Goal: Task Accomplishment & Management: Manage account settings

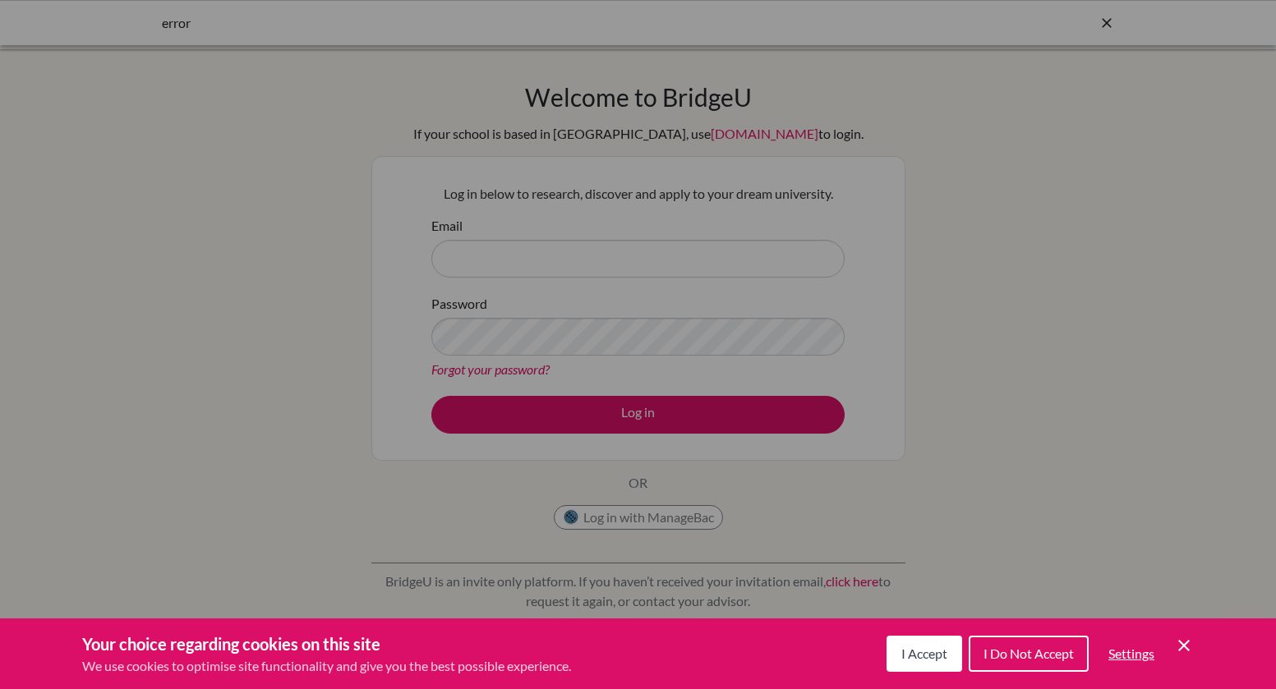
click at [934, 661] on span "I Accept" at bounding box center [924, 654] width 46 height 16
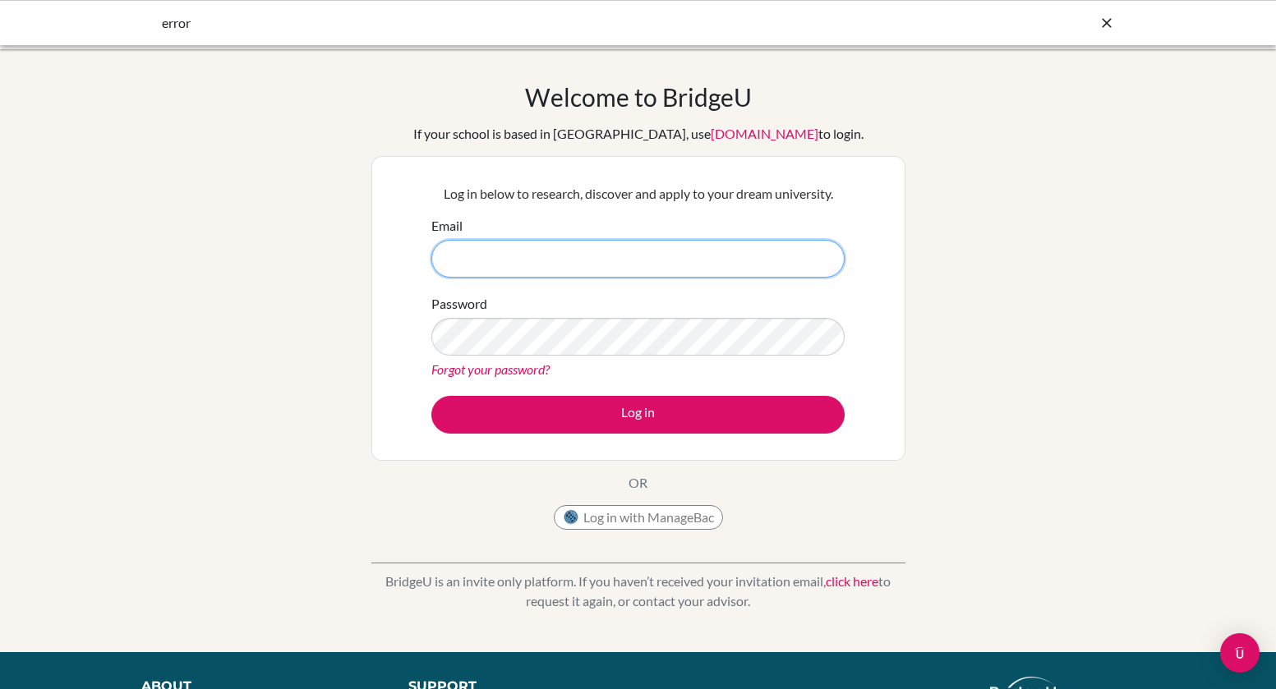
click at [655, 274] on input "Email" at bounding box center [637, 259] width 413 height 38
type input "C"
type input "charles.gumba@isdbd.org"
click at [532, 305] on div "Password Forgot your password?" at bounding box center [637, 336] width 413 height 85
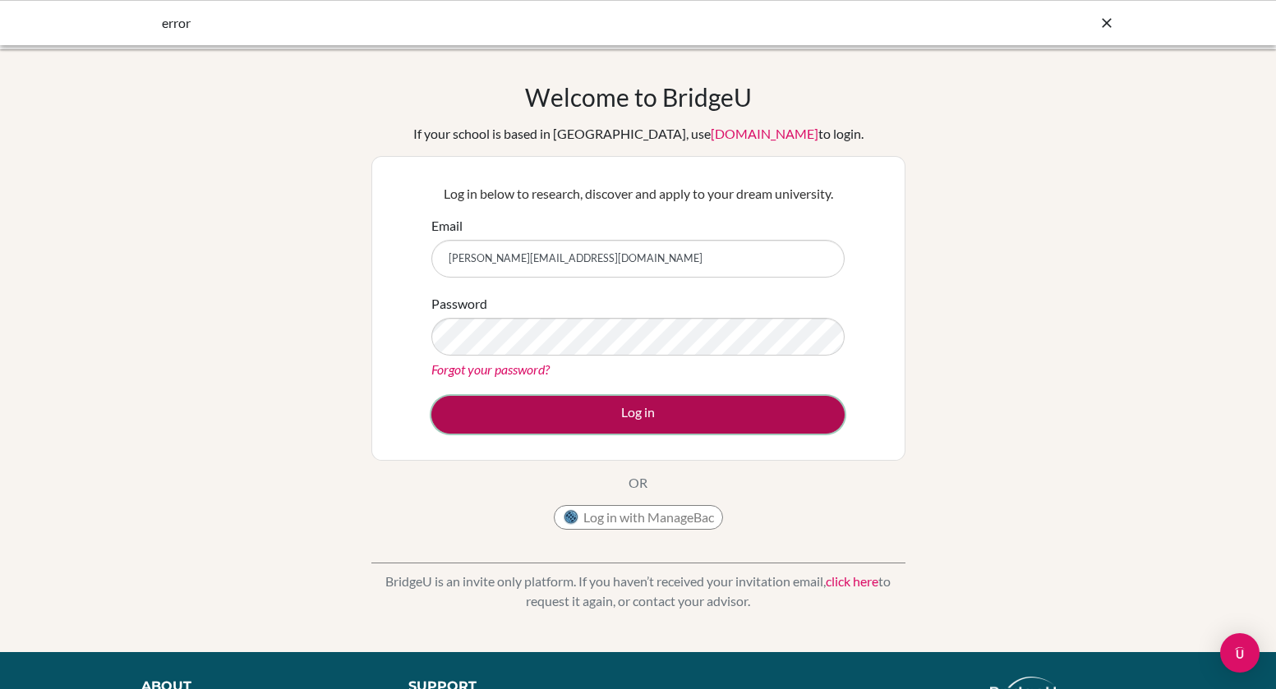
click at [618, 400] on button "Log in" at bounding box center [637, 415] width 413 height 38
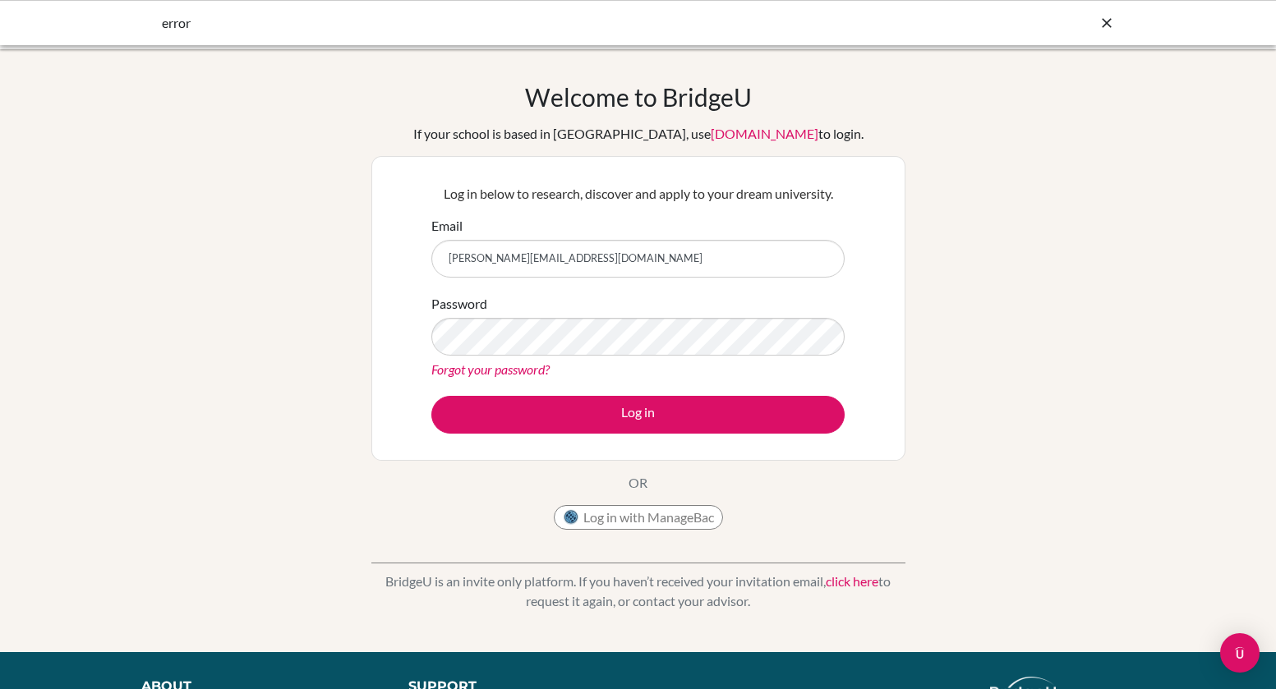
click at [602, 373] on div "Forgot your password?" at bounding box center [637, 370] width 413 height 20
click at [663, 248] on input "Email" at bounding box center [637, 259] width 413 height 38
click at [650, 512] on button "Log in with ManageBac" at bounding box center [638, 517] width 169 height 25
click at [569, 265] on input "Email" at bounding box center [637, 259] width 413 height 38
type input "charles.gumba@isdbd.org"
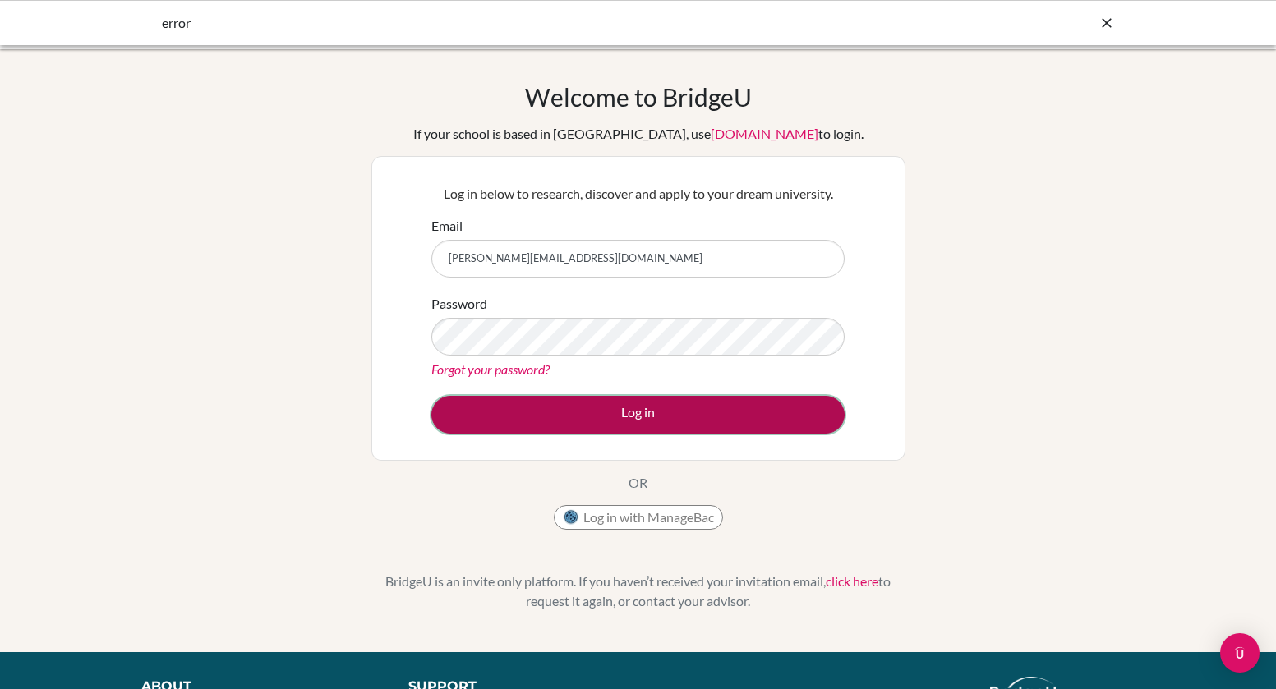
click at [622, 412] on button "Log in" at bounding box center [637, 415] width 413 height 38
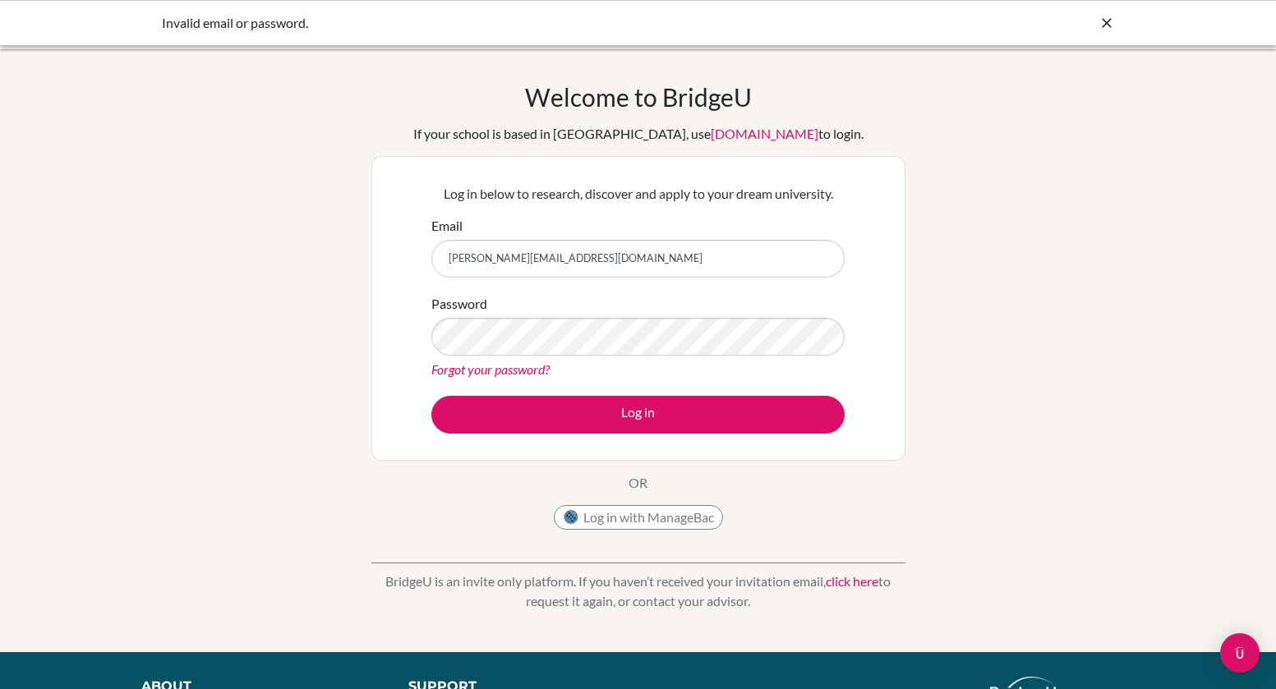
click at [535, 370] on link "Forgot your password?" at bounding box center [490, 370] width 118 height 16
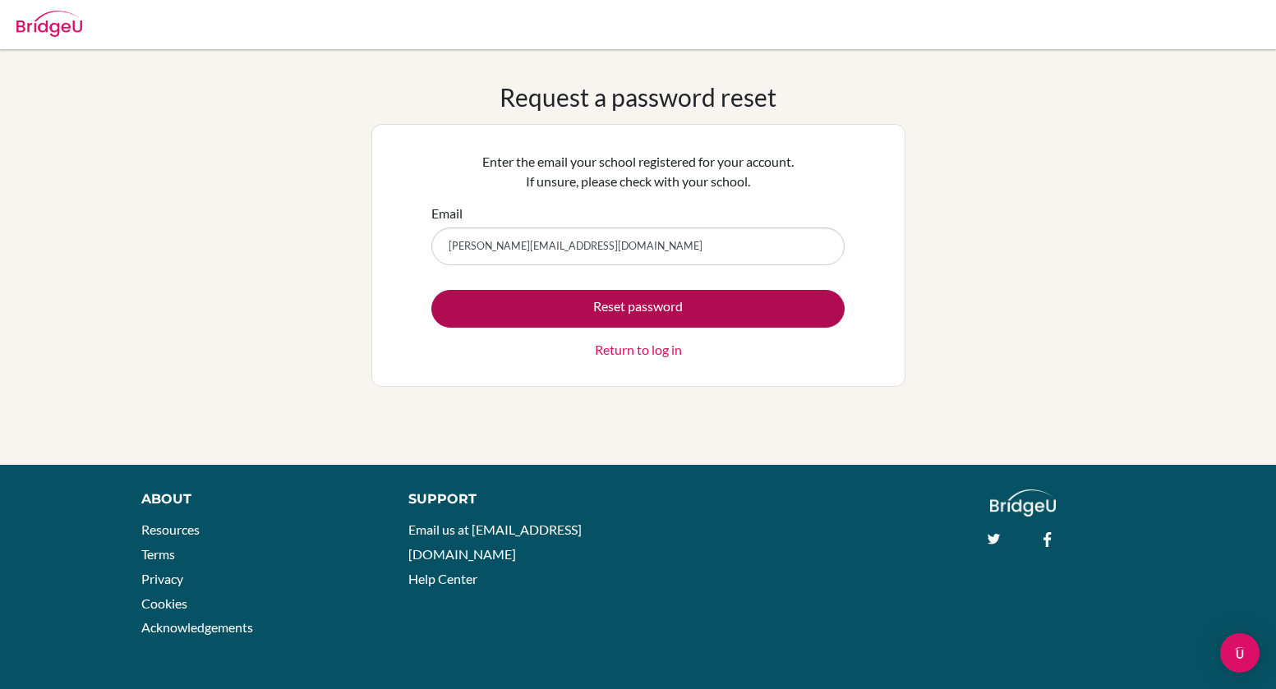
type input "[PERSON_NAME][EMAIL_ADDRESS][DOMAIN_NAME]"
click at [606, 308] on button "Reset password" at bounding box center [637, 309] width 413 height 38
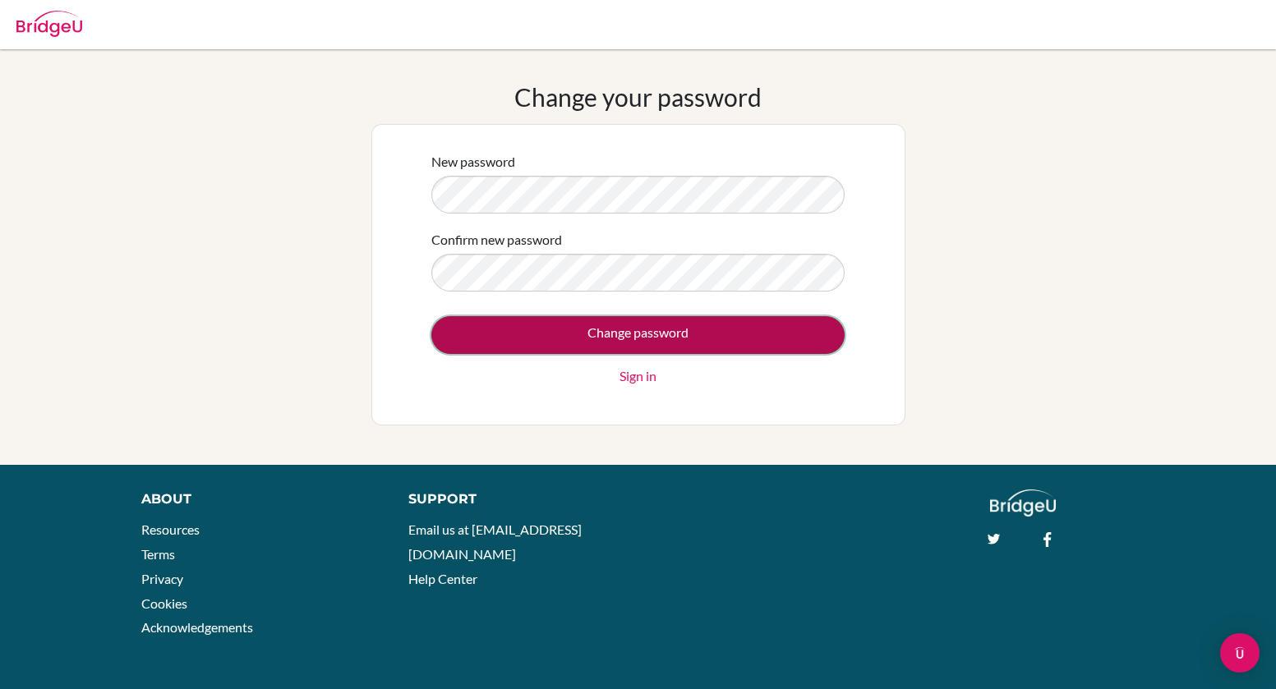
click at [613, 339] on input "Change password" at bounding box center [637, 335] width 413 height 38
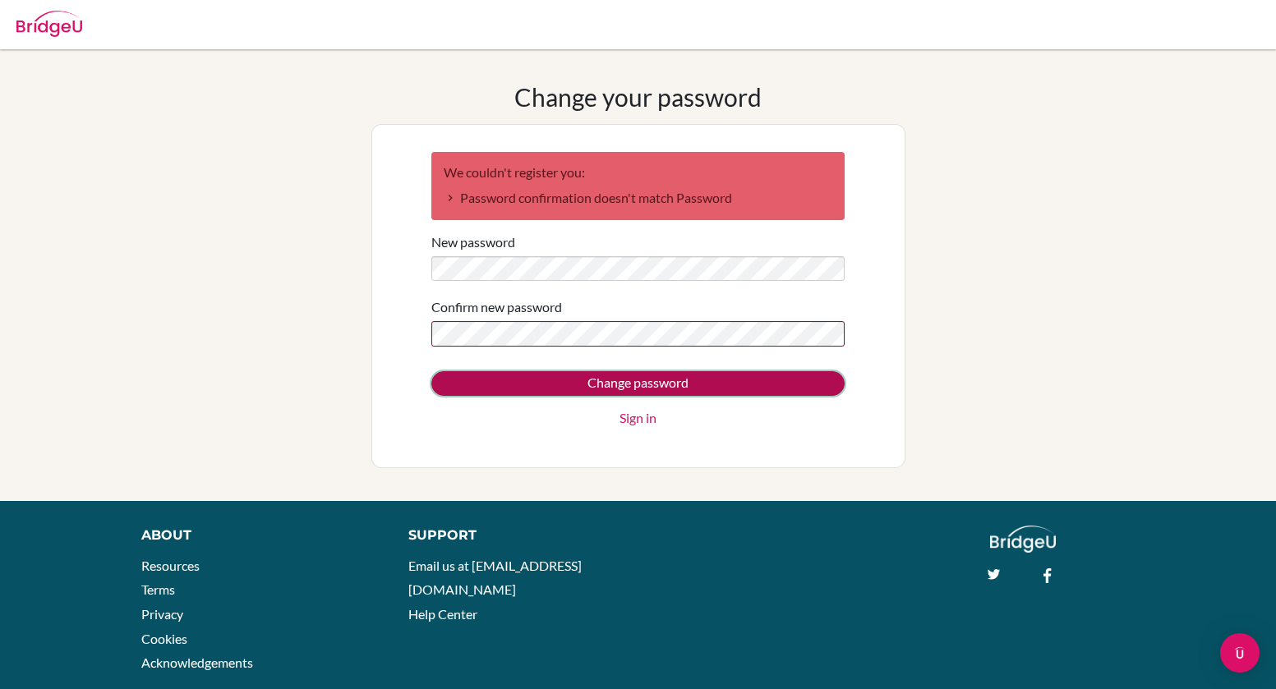
click at [634, 386] on input "Change password" at bounding box center [637, 383] width 413 height 25
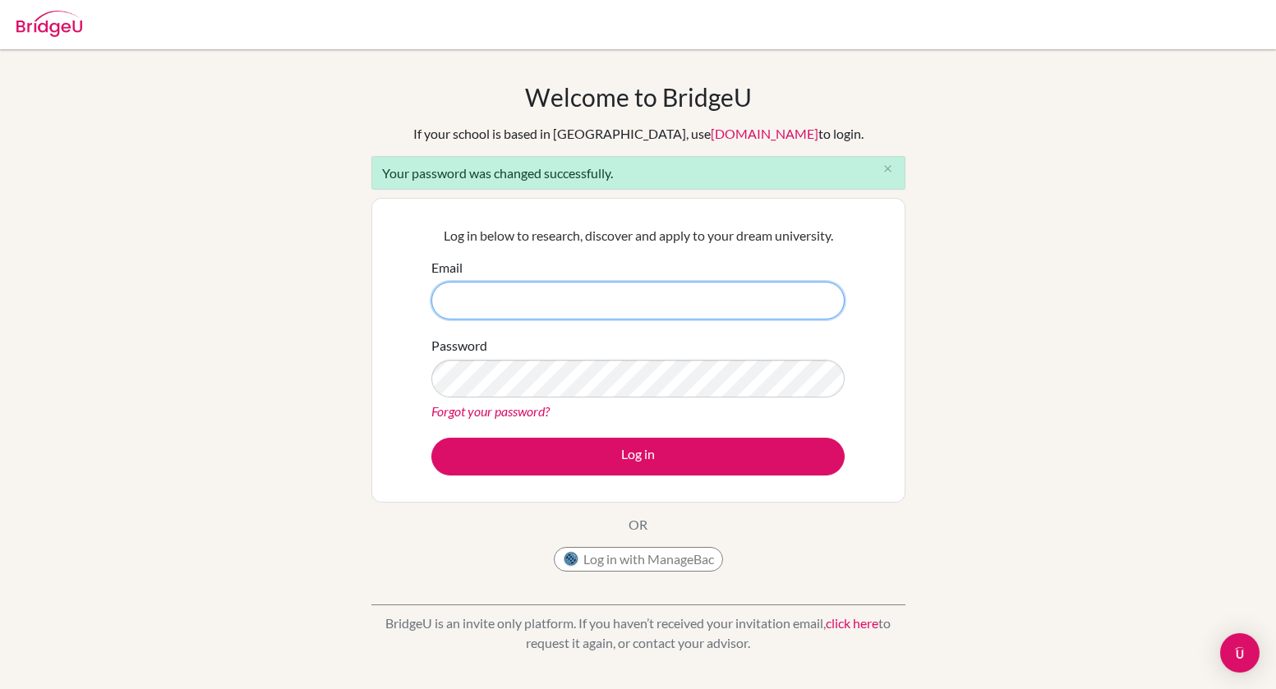
type input "charles.gumba@isdbd.org"
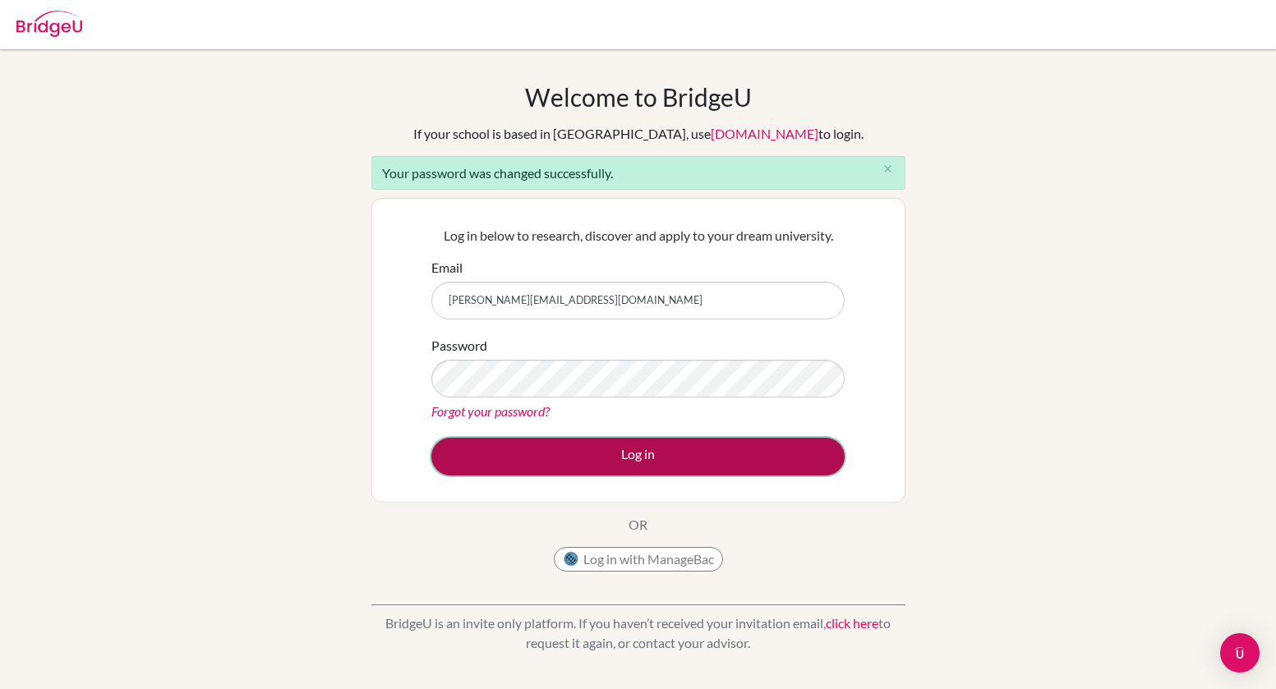
click at [633, 458] on button "Log in" at bounding box center [637, 457] width 413 height 38
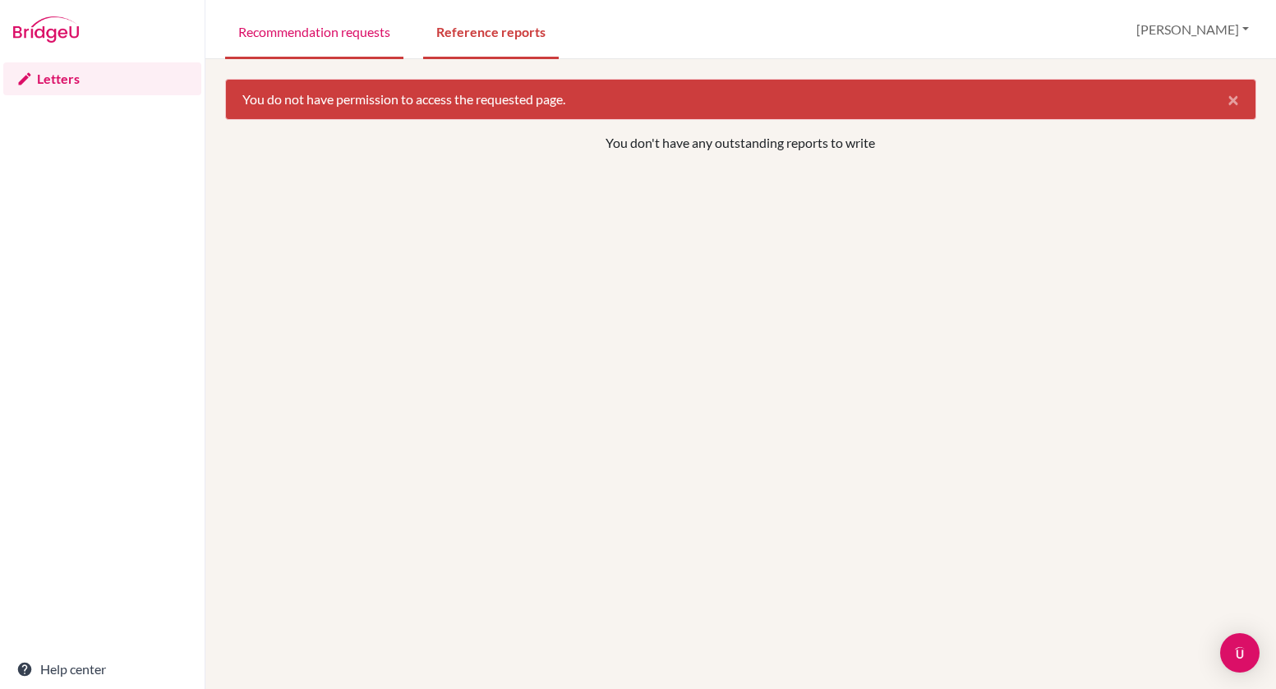
click at [334, 29] on link "Recommendation requests" at bounding box center [314, 30] width 178 height 57
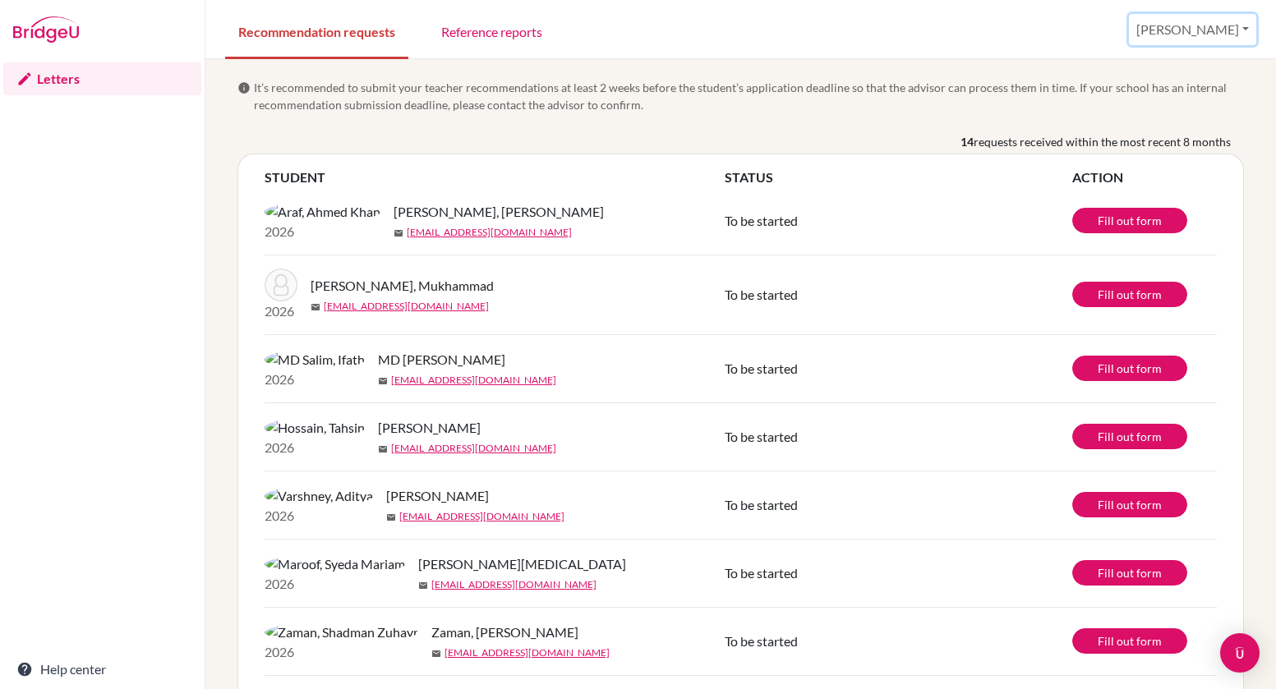
click at [1242, 29] on button "[PERSON_NAME]" at bounding box center [1192, 29] width 127 height 31
click at [905, 39] on div "Recommendation requests Reference reports [PERSON_NAME] Profile Log out Your br…" at bounding box center [740, 29] width 1071 height 59
